Goal: Task Accomplishment & Management: Use online tool/utility

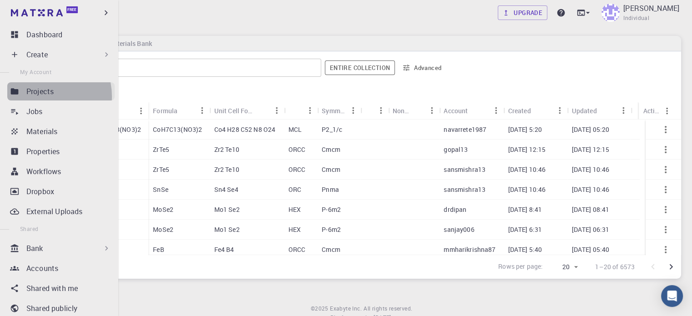
click at [40, 96] on p "Projects" at bounding box center [39, 91] width 27 height 11
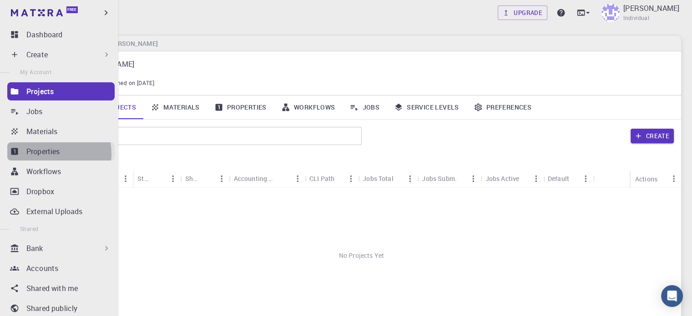
click at [45, 154] on p "Properties" at bounding box center [43, 151] width 34 height 11
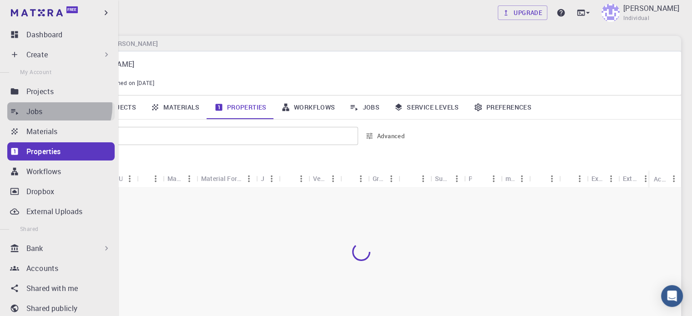
click at [59, 107] on div "Jobs" at bounding box center [70, 111] width 88 height 11
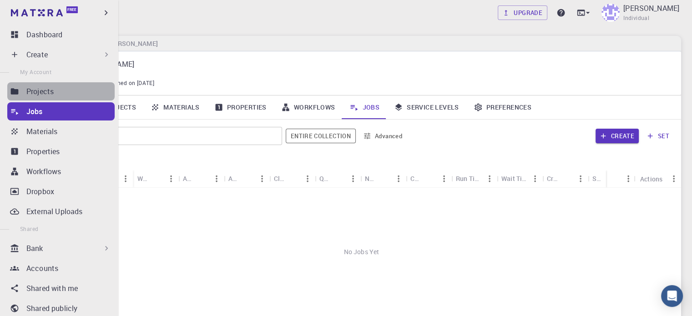
click at [62, 95] on div "Projects" at bounding box center [70, 91] width 88 height 11
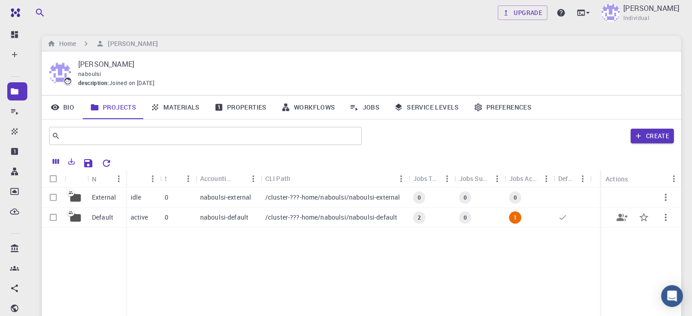
click at [301, 214] on p "/cluster-???-home/naboulsi/naboulsi-default" at bounding box center [331, 217] width 132 height 9
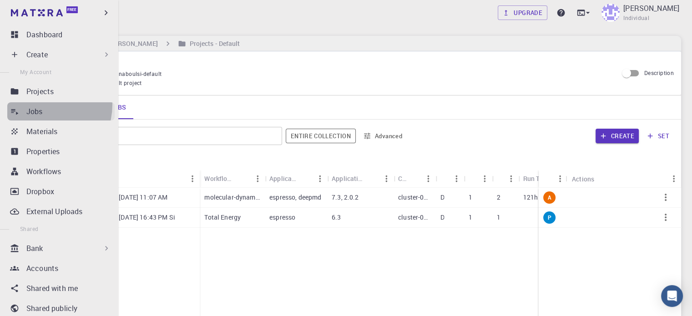
click at [40, 105] on link "Jobs" at bounding box center [60, 111] width 107 height 18
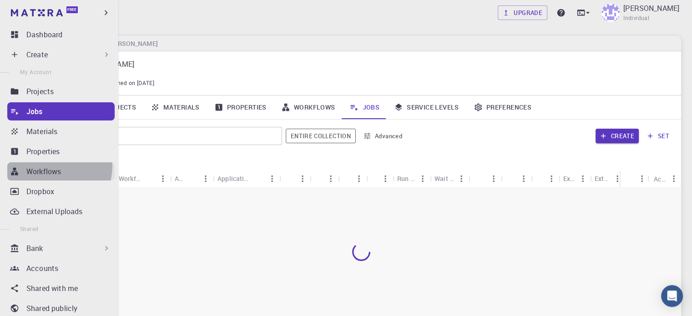
click at [50, 166] on p "Workflows" at bounding box center [43, 171] width 35 height 11
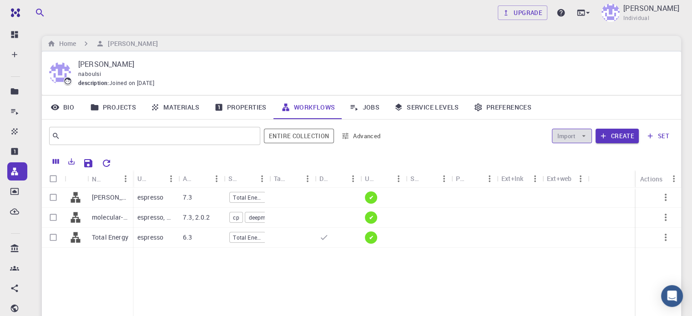
click at [582, 135] on icon "button" at bounding box center [583, 136] width 8 height 8
click at [587, 157] on span "Import From Bank" at bounding box center [599, 153] width 47 height 9
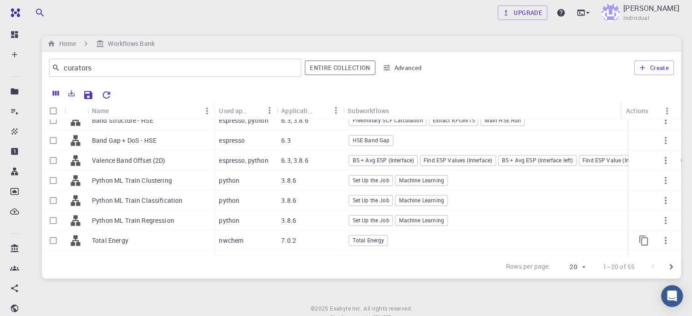
scroll to position [111, 0]
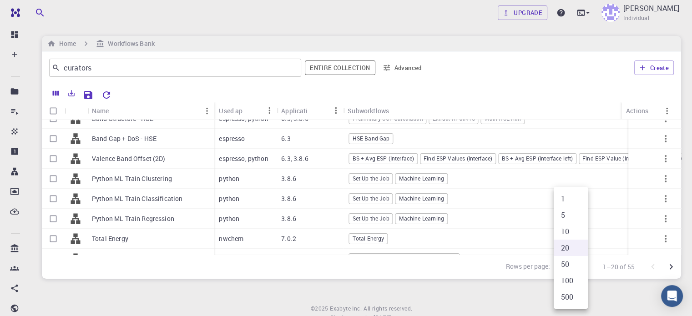
click at [584, 266] on body "Free Dashboard Create New Job New Material Create Material Upload File Import f…" at bounding box center [346, 175] width 692 height 350
click at [574, 294] on li "500" at bounding box center [571, 297] width 34 height 16
type input "500"
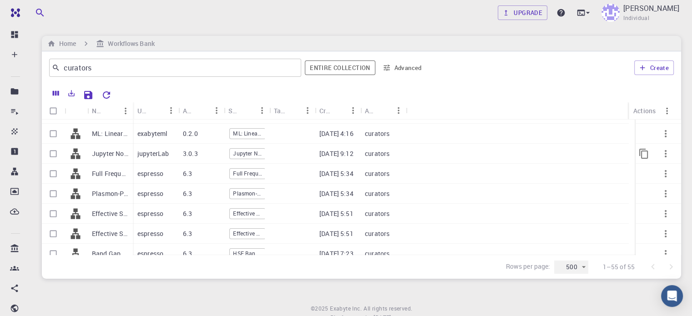
scroll to position [258, 0]
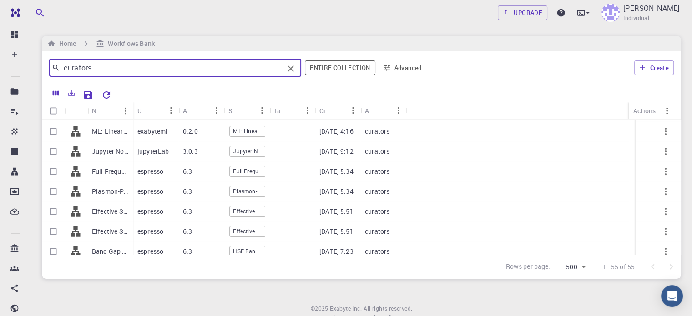
click at [171, 65] on input "curators" at bounding box center [171, 67] width 223 height 13
type input "c"
paste input "Electronic Charge Density Mesh"
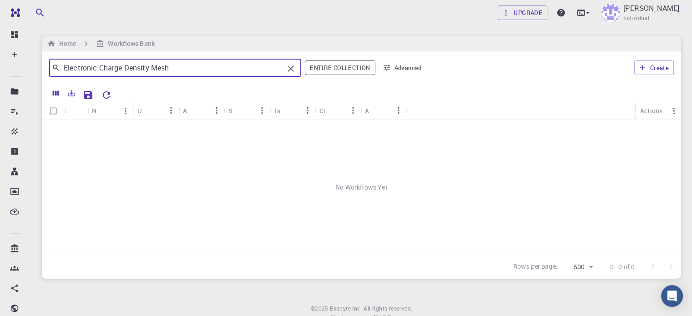
scroll to position [0, 0]
click at [96, 69] on input "Electronic Charge Density" at bounding box center [171, 67] width 223 height 13
paste input "Electronic Charge Density Mesh"
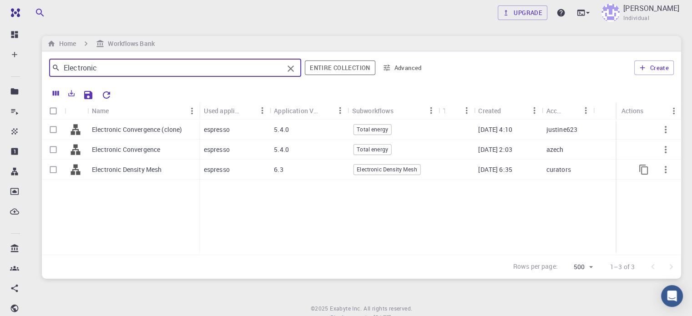
type input "Electronic"
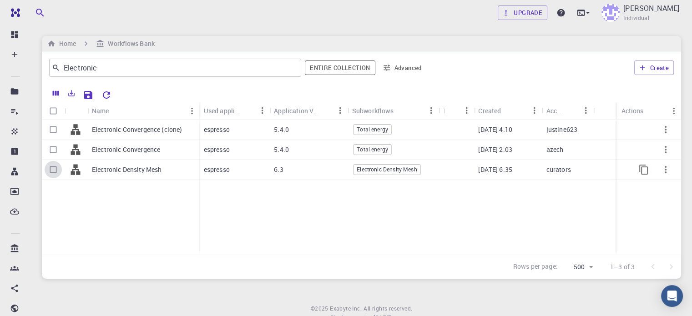
click at [57, 171] on input "Select row" at bounding box center [53, 169] width 17 height 17
checkbox input "true"
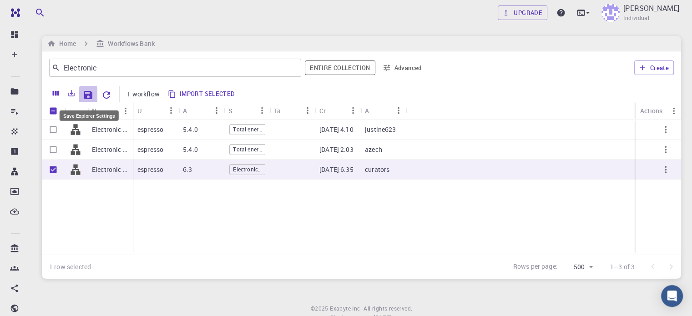
click at [87, 96] on icon "Save Explorer Settings" at bounding box center [88, 95] width 11 height 11
click at [72, 93] on icon "Export" at bounding box center [72, 93] width 6 height 6
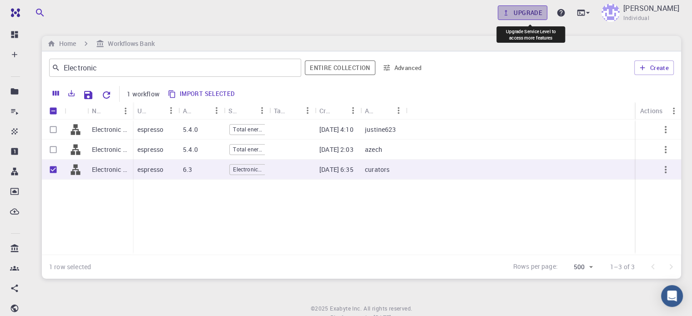
click at [542, 13] on link "Upgrade" at bounding box center [523, 12] width 50 height 15
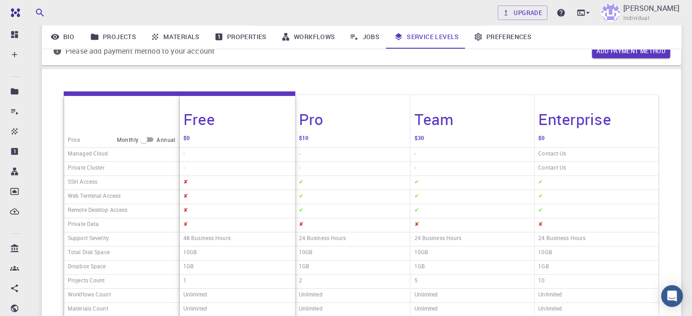
scroll to position [24, 0]
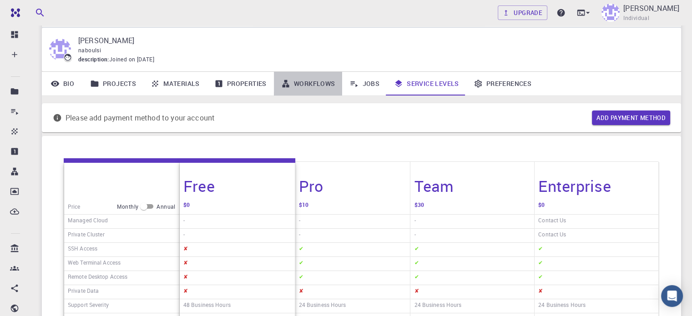
click at [317, 81] on link "Workflows" at bounding box center [308, 84] width 69 height 24
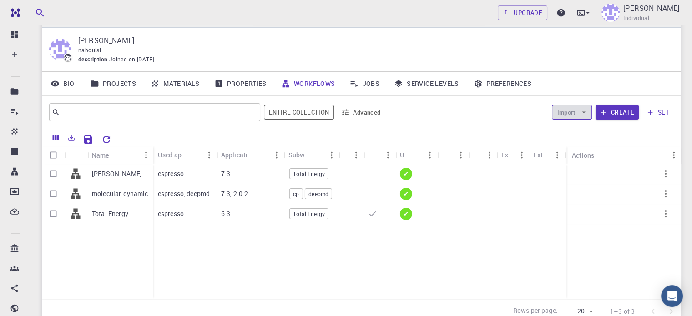
click at [581, 114] on icon "button" at bounding box center [583, 112] width 8 height 8
click at [590, 132] on span "Import From Bank" at bounding box center [599, 130] width 47 height 9
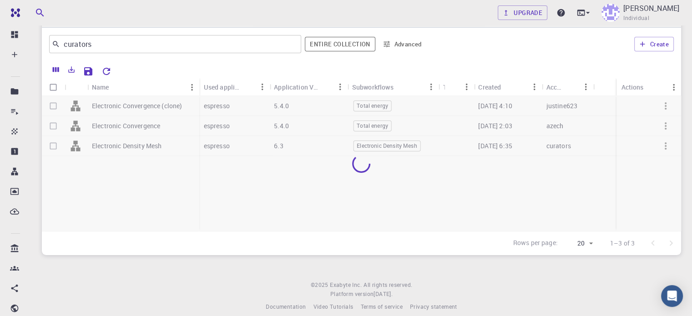
click at [50, 147] on div at bounding box center [361, 163] width 639 height 135
click at [54, 143] on div at bounding box center [361, 163] width 639 height 135
click at [54, 146] on div at bounding box center [361, 163] width 639 height 135
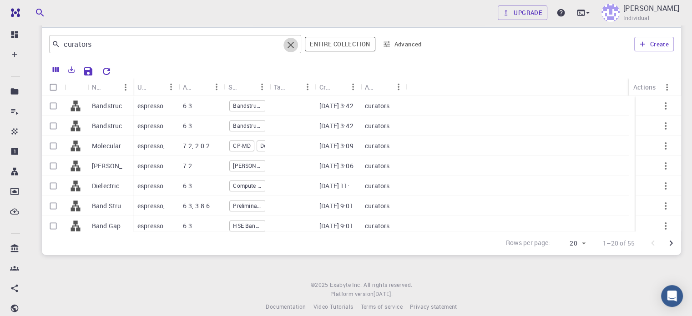
click at [292, 46] on icon "Clear" at bounding box center [290, 45] width 6 height 6
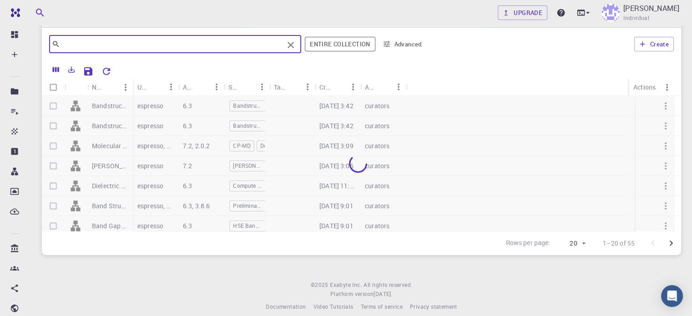
paste input "Electronic Charge Density Mesh"
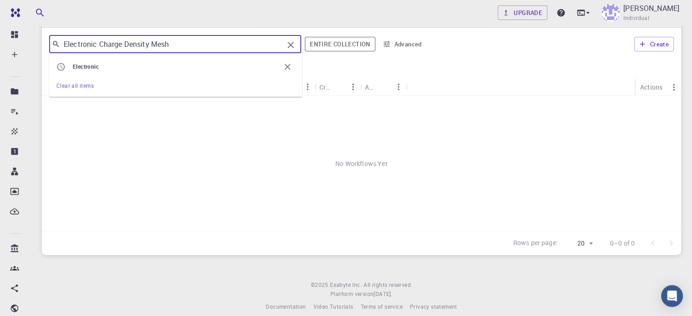
drag, startPoint x: 173, startPoint y: 44, endPoint x: 100, endPoint y: 44, distance: 73.2
click at [100, 44] on input "Electronic Charge Density Mesh" at bounding box center [171, 44] width 223 height 13
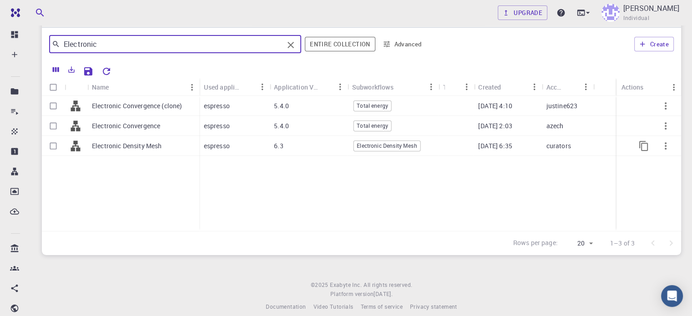
type input "Electronic"
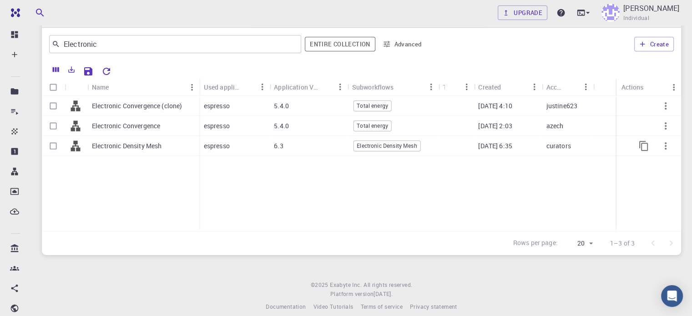
click at [101, 142] on p "Electronic Density Mesh" at bounding box center [127, 145] width 70 height 9
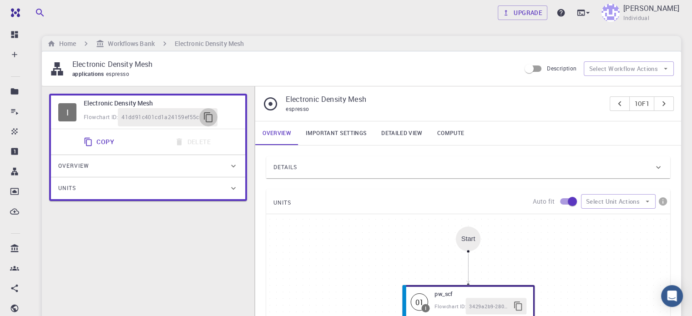
click at [209, 116] on icon "button" at bounding box center [208, 117] width 11 height 11
click at [345, 132] on link "Important settings" at bounding box center [336, 133] width 76 height 24
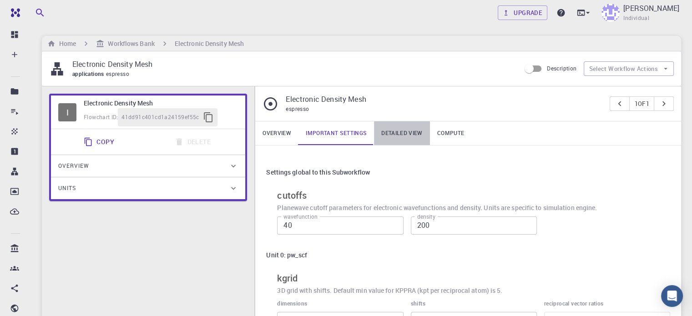
click at [407, 128] on link "Detailed view" at bounding box center [401, 133] width 55 height 24
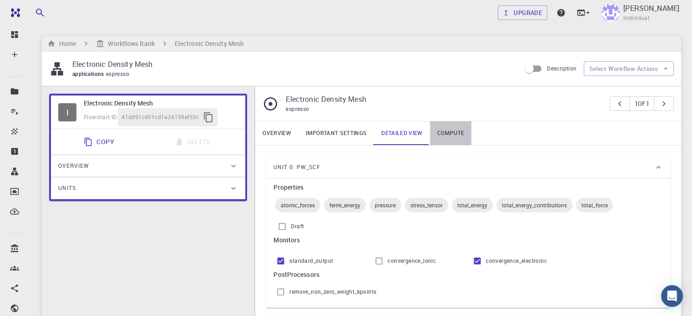
click at [446, 130] on link "Compute" at bounding box center [450, 133] width 41 height 24
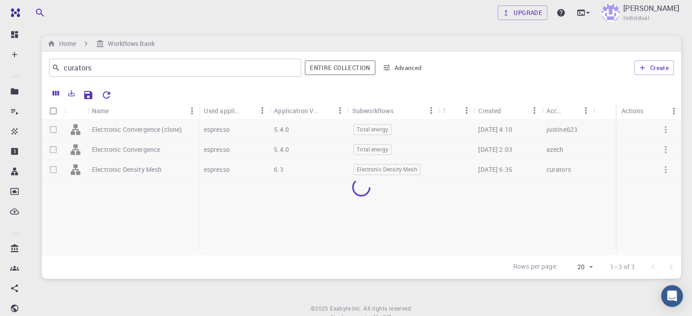
scroll to position [24, 0]
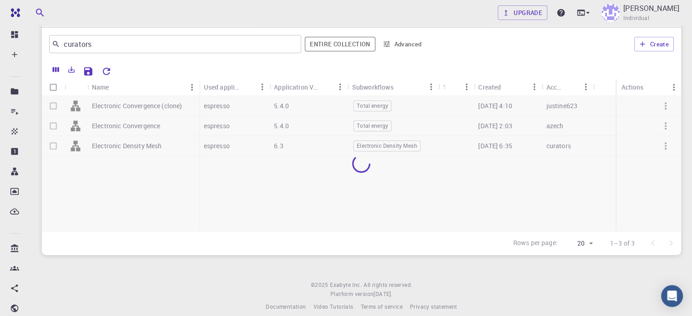
click at [53, 146] on div at bounding box center [361, 163] width 639 height 135
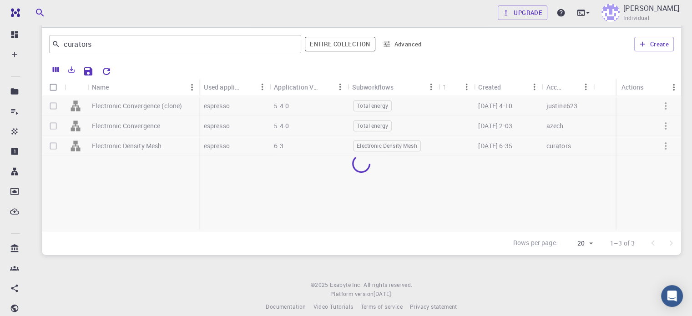
click at [53, 146] on div at bounding box center [361, 163] width 639 height 135
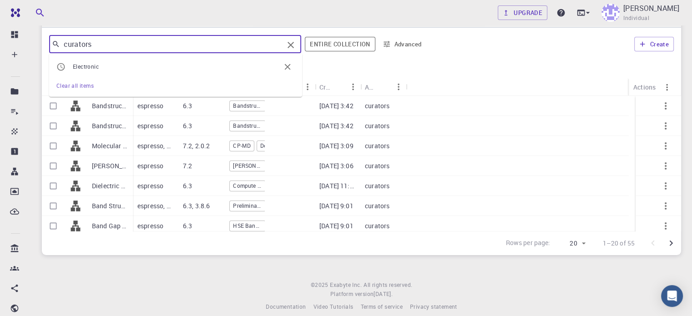
drag, startPoint x: 120, startPoint y: 39, endPoint x: 33, endPoint y: 29, distance: 87.5
click at [33, 29] on div "Upgrade aicha naboulsi Individual Home Workflows Bank curators ​ Electronic Cle…" at bounding box center [361, 151] width 661 height 350
paste input "{ "_id": "7de8b772575261af99ce4edd", "name": "Electronic Density Mesh", "applic…"
type input "{ "_id": "7de8b772575261af99ce4edd", "name": "Electronic Density Mesh", "applic…"
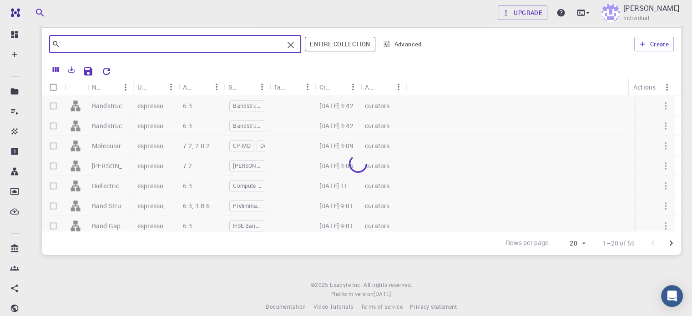
click at [291, 43] on icon "Clear" at bounding box center [290, 45] width 11 height 11
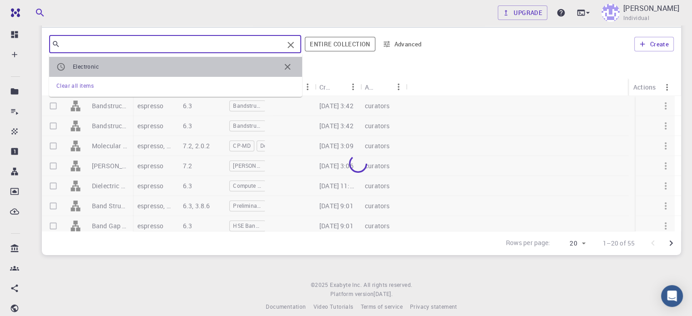
click at [146, 60] on li "Electronic" at bounding box center [175, 67] width 253 height 20
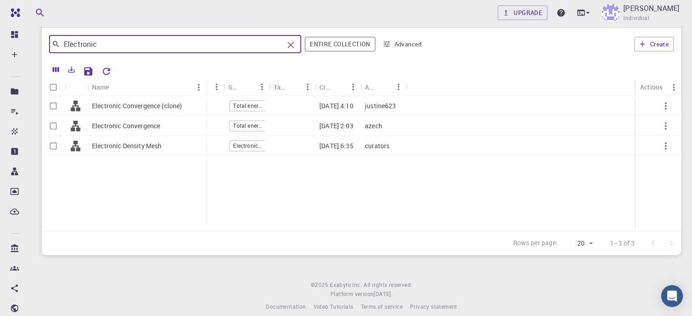
drag, startPoint x: 132, startPoint y: 85, endPoint x: 206, endPoint y: 91, distance: 73.5
click at [206, 91] on div "Name" at bounding box center [206, 87] width 9 height 18
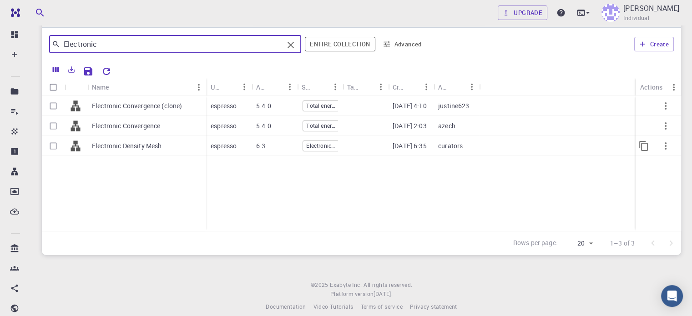
type input "Electronic"
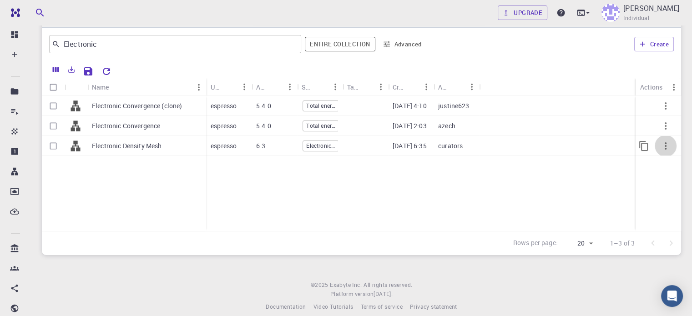
click at [666, 146] on icon "button" at bounding box center [666, 145] width 2 height 7
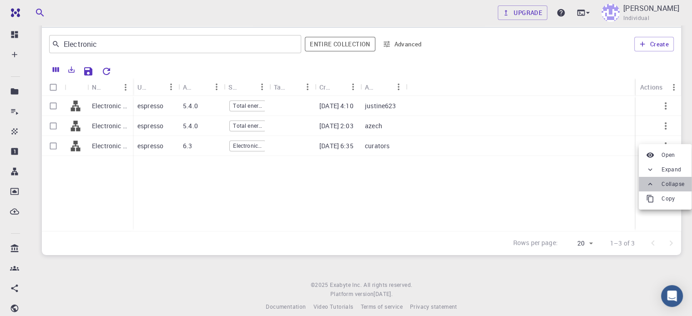
click at [671, 184] on span "Collapse" at bounding box center [672, 184] width 23 height 9
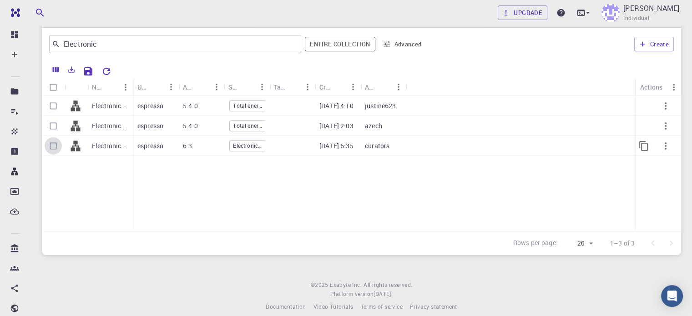
click at [50, 145] on input "Select row" at bounding box center [53, 145] width 17 height 17
checkbox input "true"
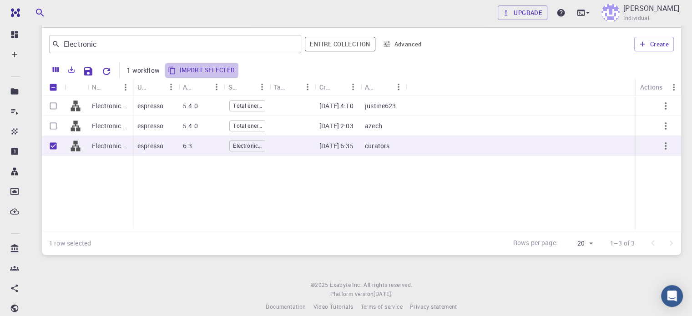
click at [199, 68] on button "Import selected" at bounding box center [202, 70] width 74 height 15
checkbox input "false"
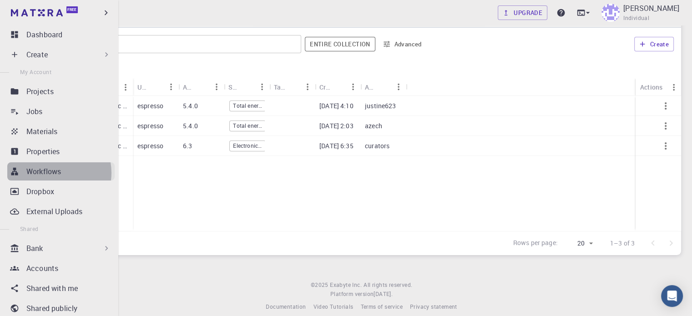
click at [53, 173] on p "Workflows" at bounding box center [43, 171] width 35 height 11
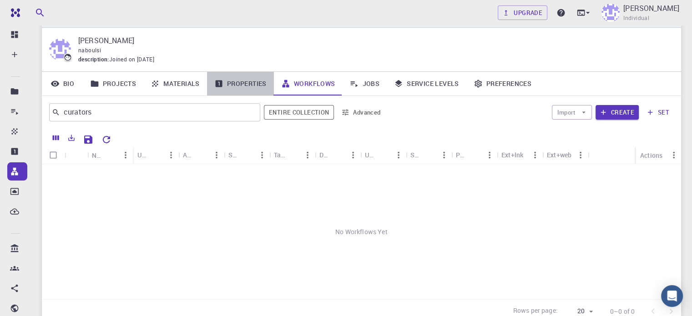
click at [253, 80] on link "Properties" at bounding box center [240, 84] width 67 height 24
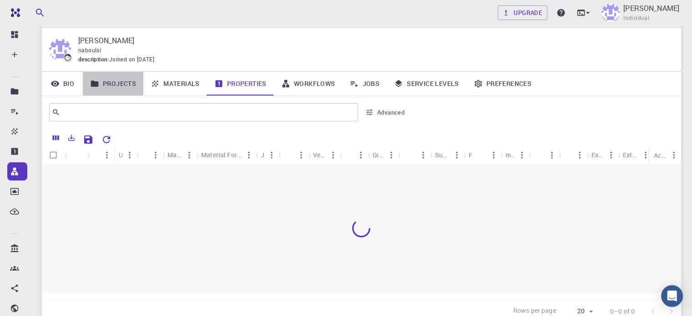
click at [108, 81] on link "Projects" at bounding box center [113, 84] width 60 height 24
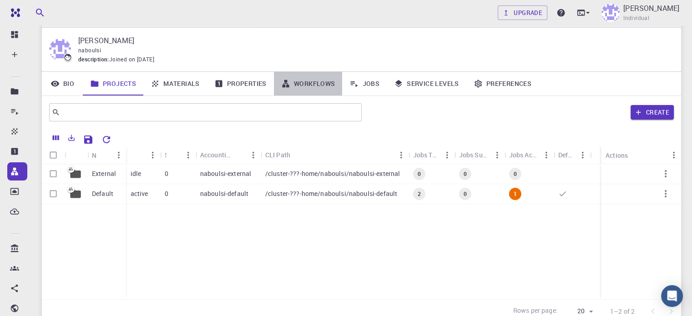
click at [307, 82] on link "Workflows" at bounding box center [308, 84] width 69 height 24
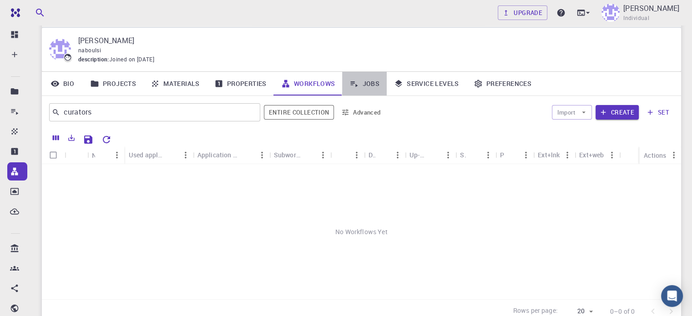
click at [378, 85] on link "Jobs" at bounding box center [364, 84] width 45 height 24
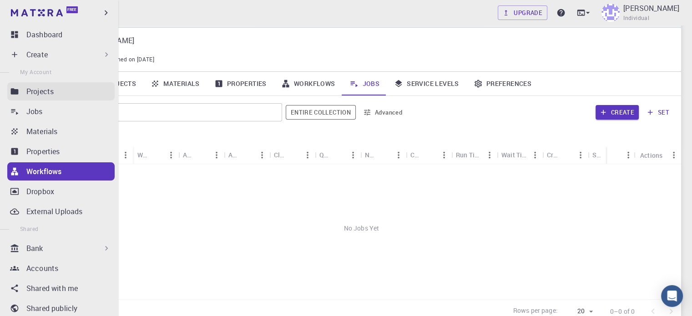
click at [42, 93] on p "Projects" at bounding box center [39, 91] width 27 height 11
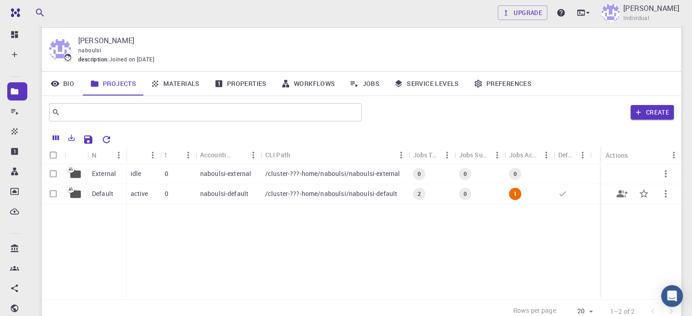
click at [237, 193] on p "naboulsi-default" at bounding box center [224, 193] width 48 height 9
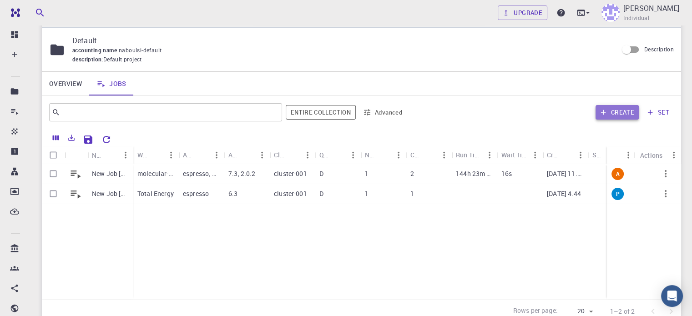
click at [627, 111] on button "Create" at bounding box center [616, 112] width 43 height 15
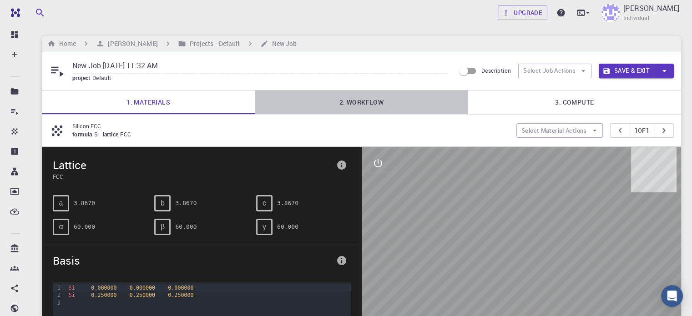
click at [371, 106] on link "2. Workflow" at bounding box center [361, 103] width 213 height 24
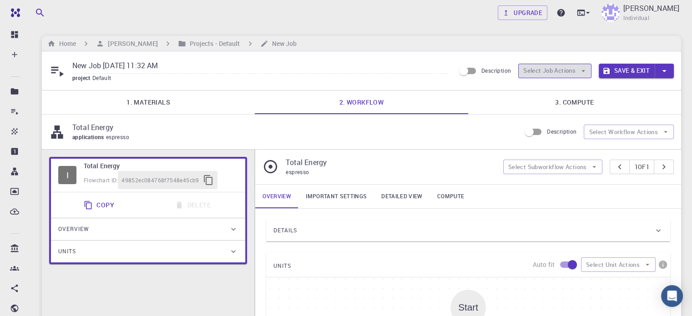
click at [566, 74] on button "Select Job Actions" at bounding box center [554, 71] width 73 height 15
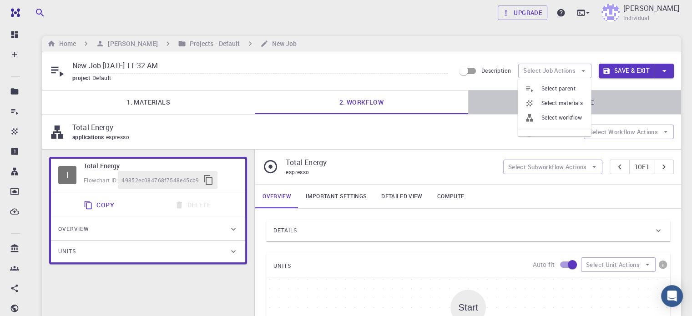
click at [489, 96] on link "3. Compute" at bounding box center [574, 103] width 213 height 24
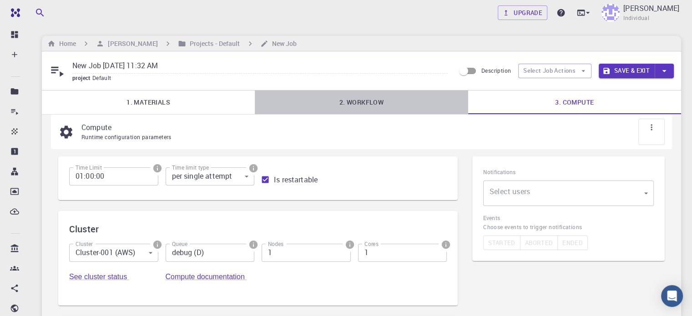
click at [396, 100] on link "2. Workflow" at bounding box center [361, 103] width 213 height 24
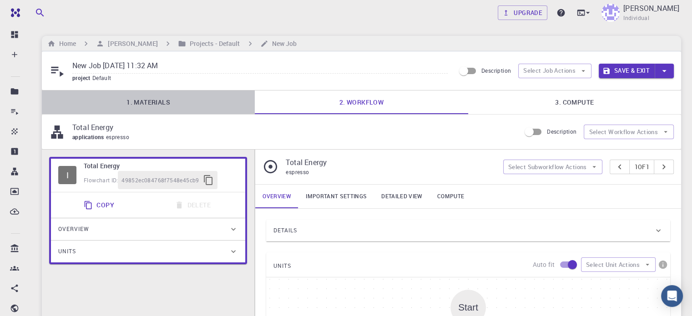
click at [164, 101] on link "1. Materials" at bounding box center [148, 103] width 213 height 24
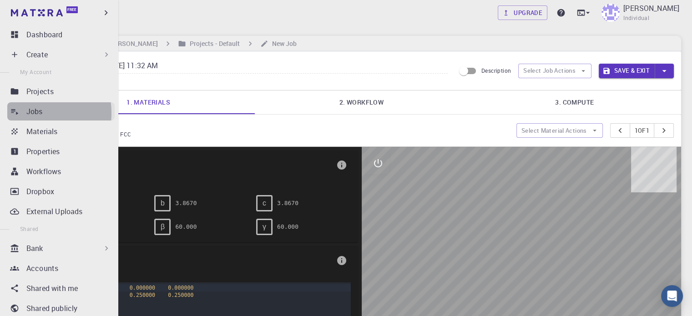
click at [25, 113] on link "Jobs" at bounding box center [60, 111] width 107 height 18
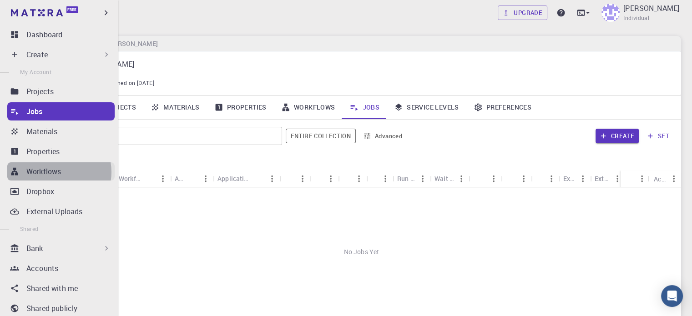
click at [59, 172] on p "Workflows" at bounding box center [43, 171] width 35 height 11
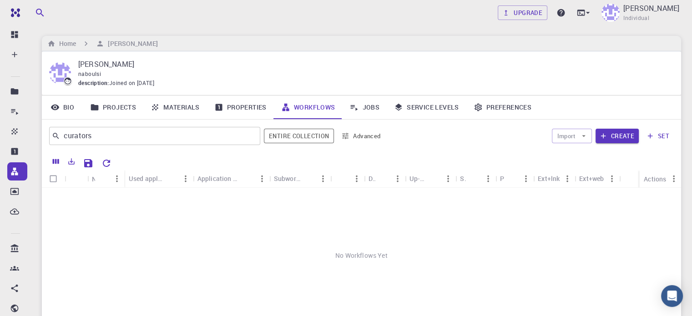
click at [302, 267] on div "No Workflows Yet" at bounding box center [361, 255] width 639 height 135
click at [190, 105] on link "Materials" at bounding box center [175, 108] width 64 height 24
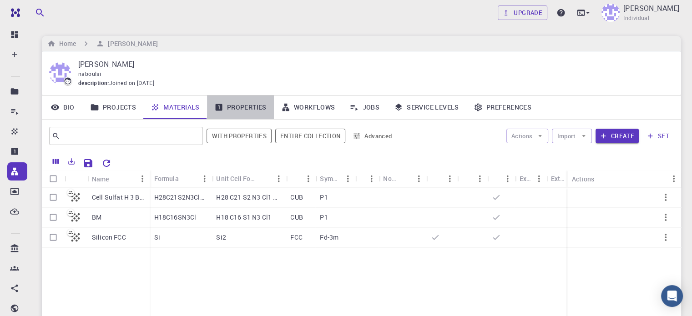
click at [250, 108] on link "Properties" at bounding box center [240, 108] width 67 height 24
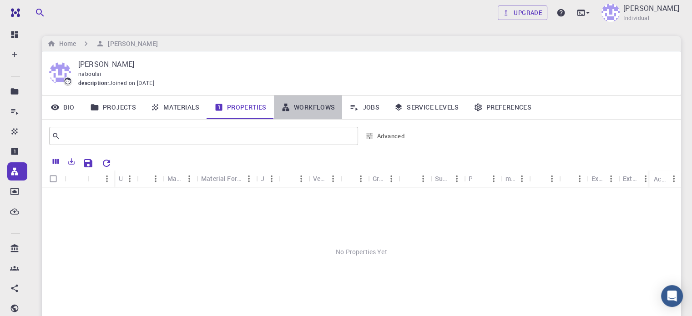
click at [300, 109] on link "Workflows" at bounding box center [308, 108] width 69 height 24
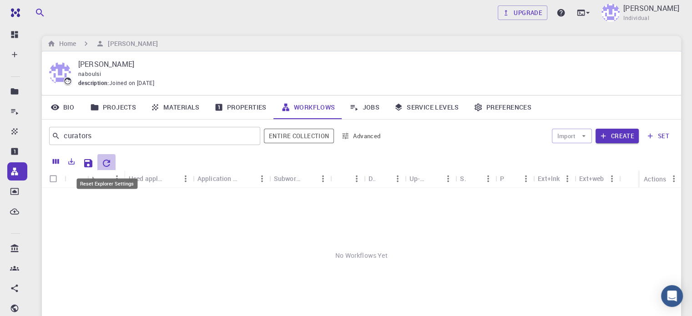
click at [106, 159] on icon "Reset Explorer Settings" at bounding box center [106, 163] width 11 height 11
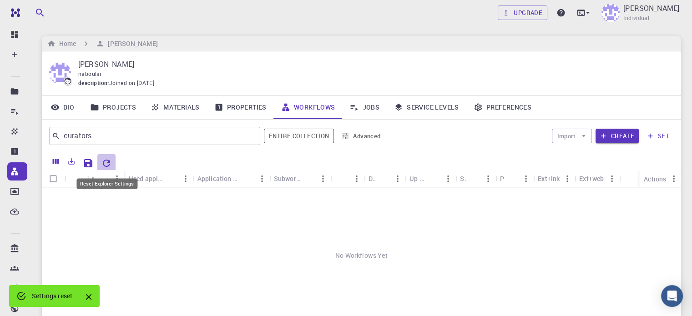
click at [106, 159] on icon "Reset Explorer Settings" at bounding box center [106, 163] width 11 height 11
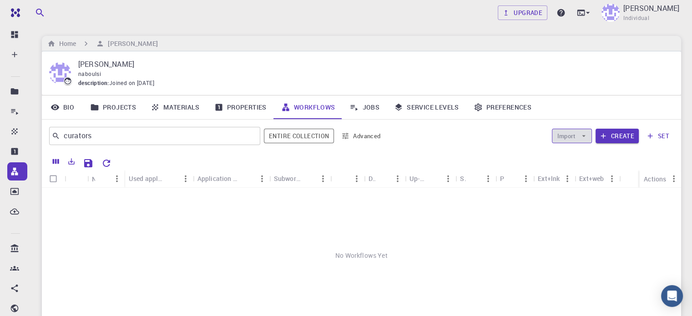
click at [579, 137] on button "Import" at bounding box center [572, 136] width 40 height 15
click at [584, 157] on span "Import From Bank" at bounding box center [599, 153] width 47 height 9
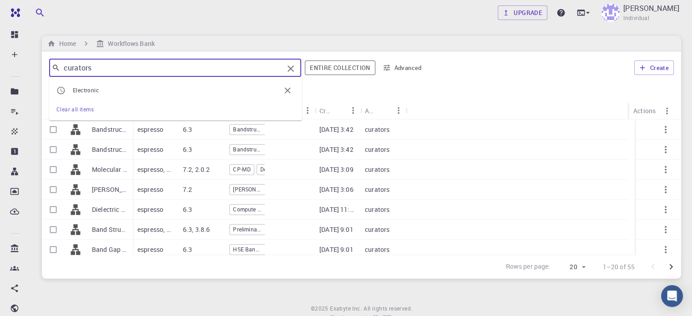
click at [107, 66] on input "curators" at bounding box center [171, 67] width 223 height 13
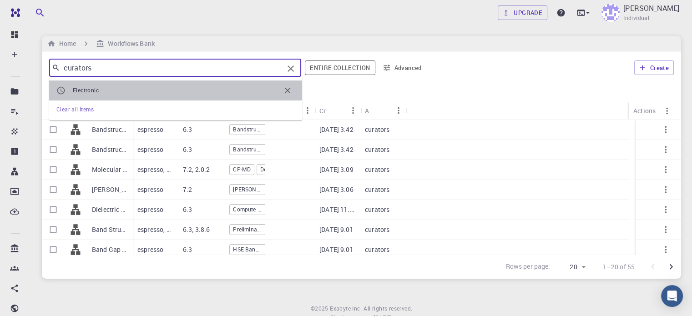
click at [99, 99] on li "Electronic" at bounding box center [175, 91] width 253 height 20
type input "Electronic"
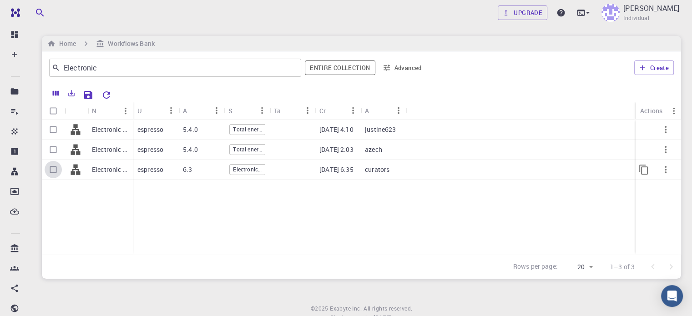
click at [52, 171] on input "Select row" at bounding box center [53, 169] width 17 height 17
checkbox input "true"
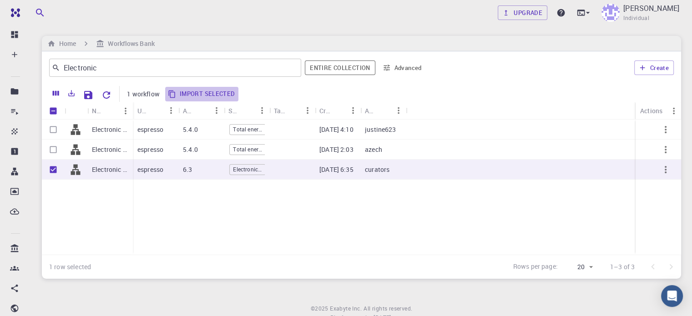
click at [210, 91] on button "Import selected" at bounding box center [202, 94] width 74 height 15
checkbox input "false"
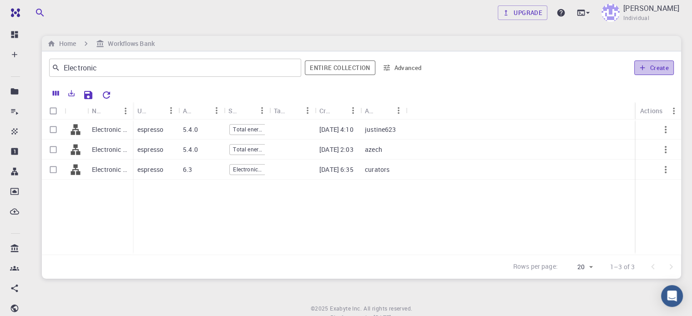
click at [641, 67] on icon "button" at bounding box center [642, 68] width 8 height 8
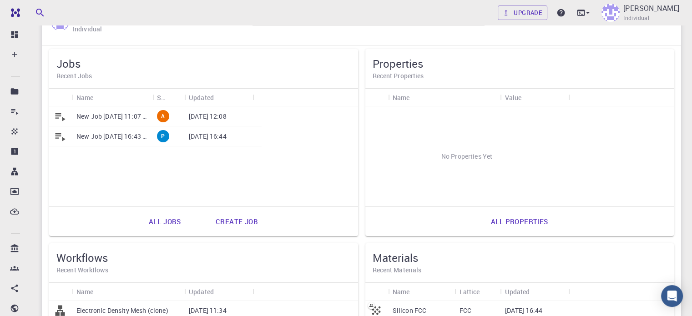
scroll to position [47, 0]
